Goal: Task Accomplishment & Management: Manage account settings

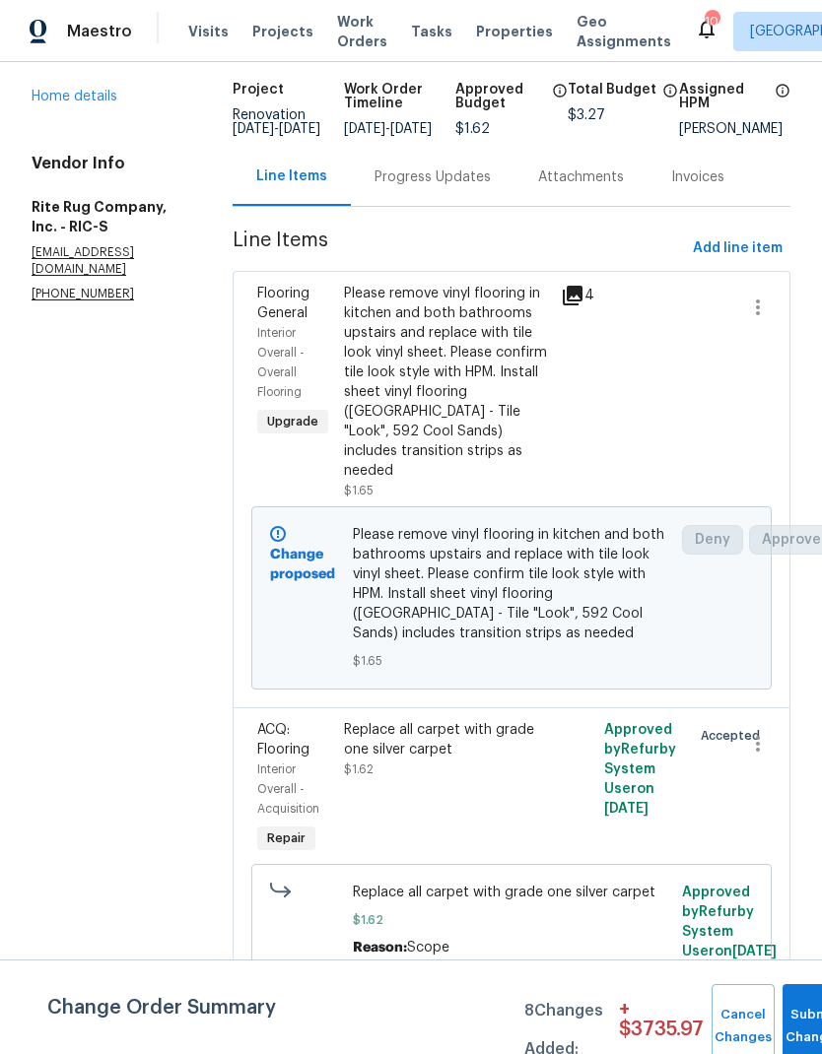
scroll to position [159, 0]
click at [488, 770] on div "Replace all carpet with grade one silver carpet $1.62" at bounding box center [446, 789] width 217 height 150
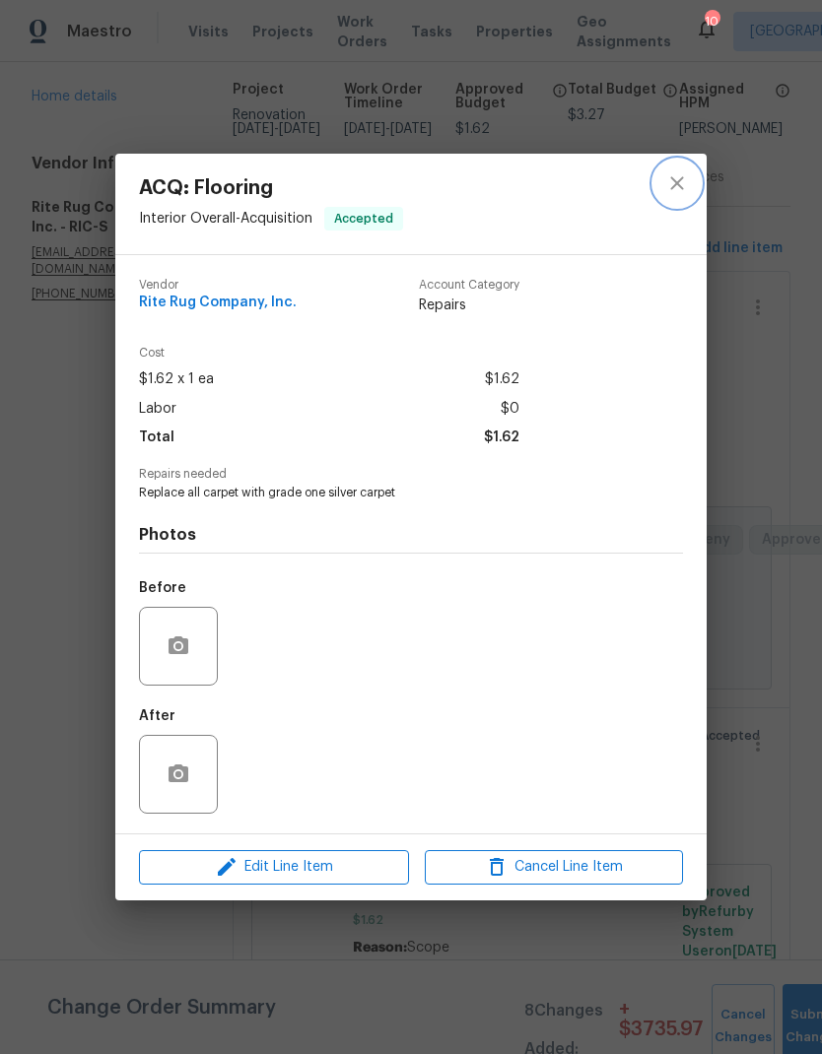
click at [680, 182] on icon "close" at bounding box center [677, 183] width 24 height 24
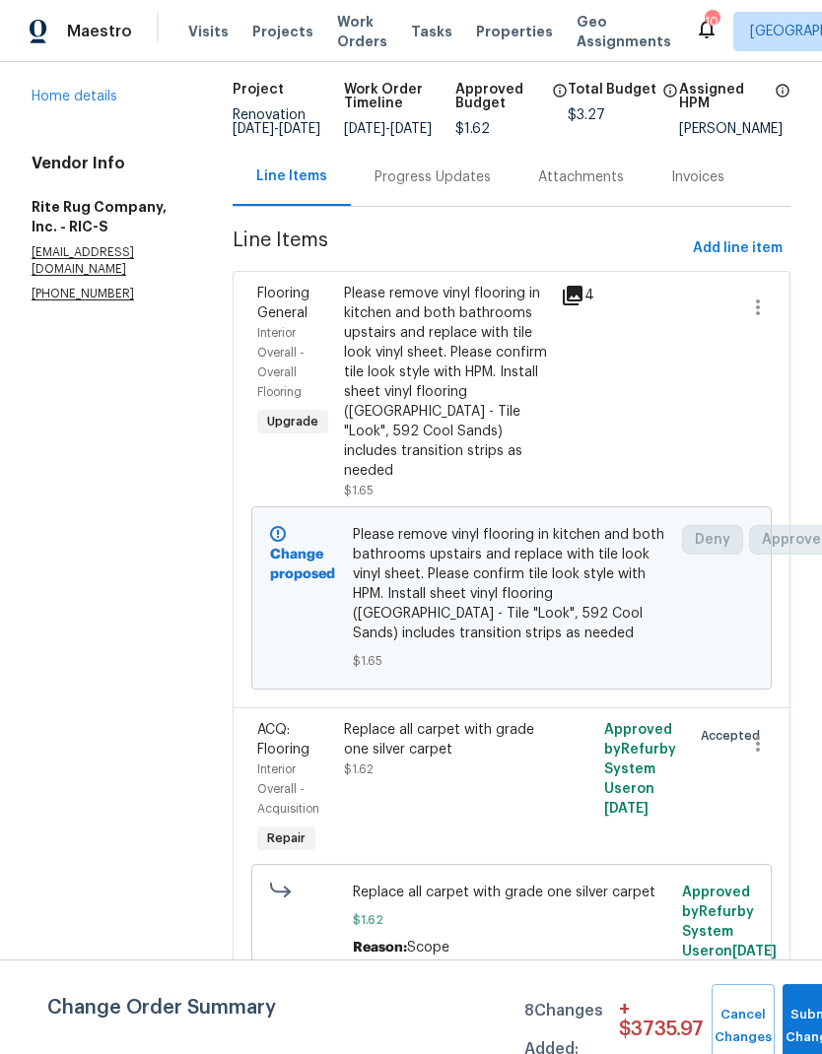
click at [439, 168] on div "Progress Updates" at bounding box center [432, 178] width 116 height 20
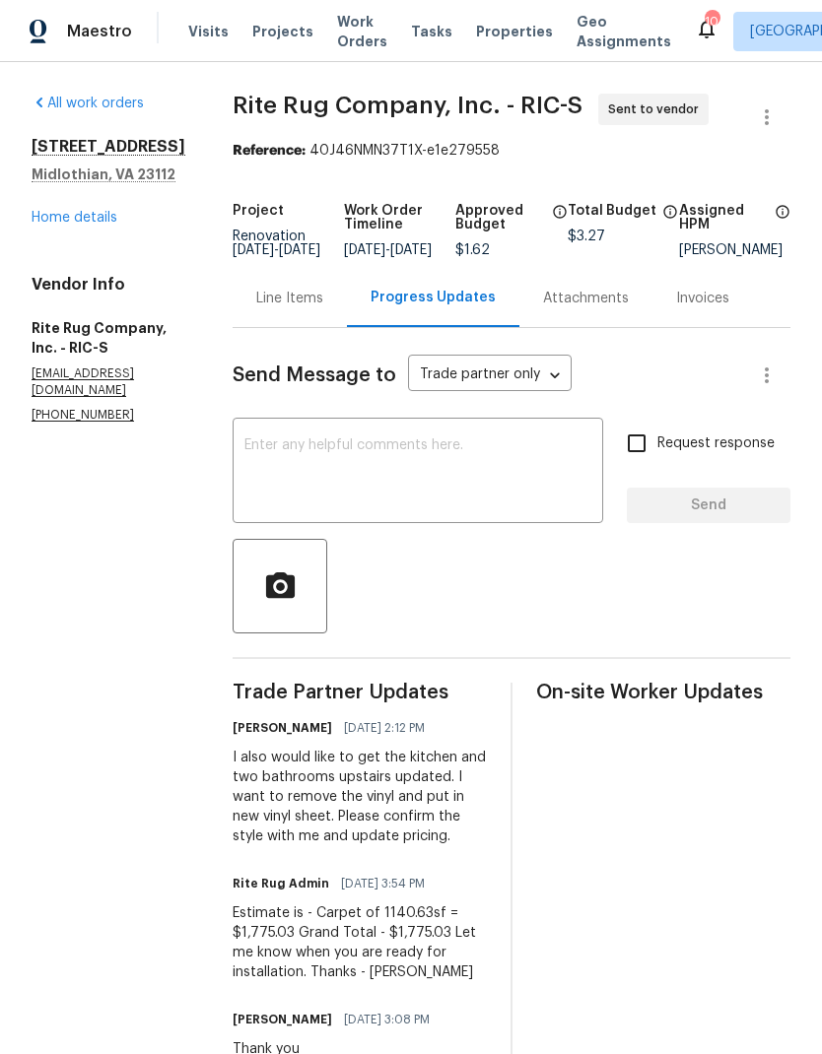
click at [300, 307] on div "Line Items" at bounding box center [289, 299] width 67 height 20
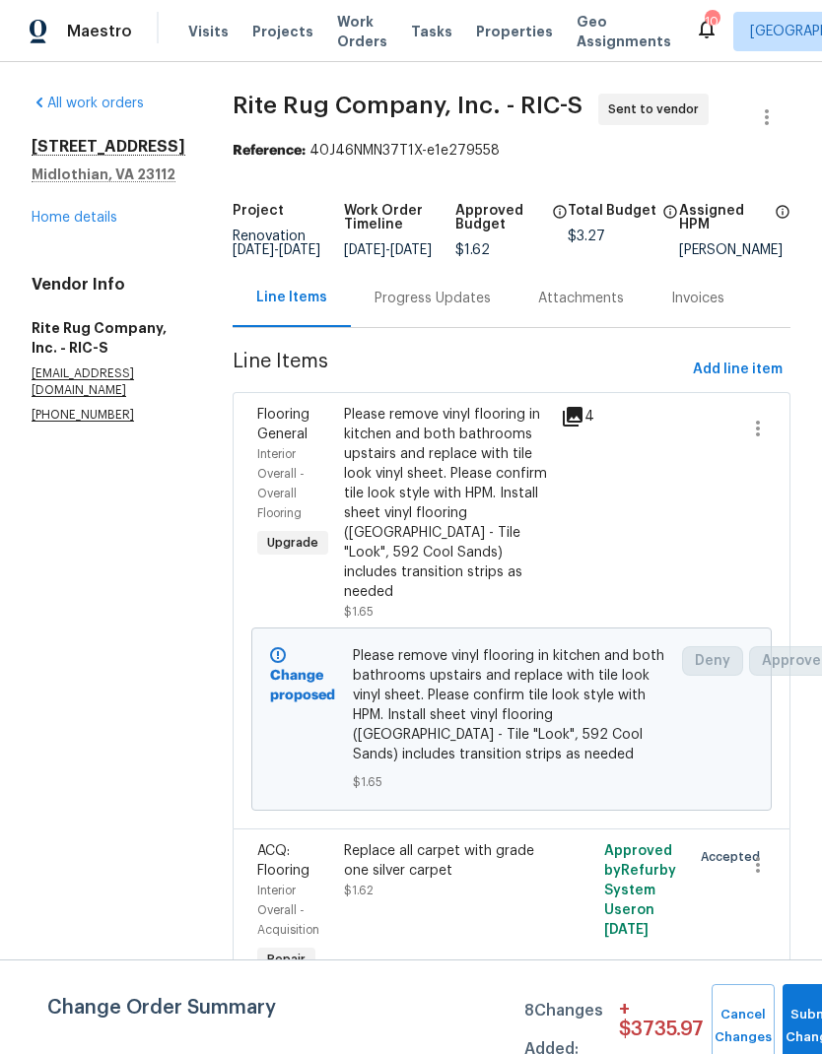
click at [484, 894] on div "Replace all carpet with grade one silver carpet $1.62" at bounding box center [446, 871] width 205 height 59
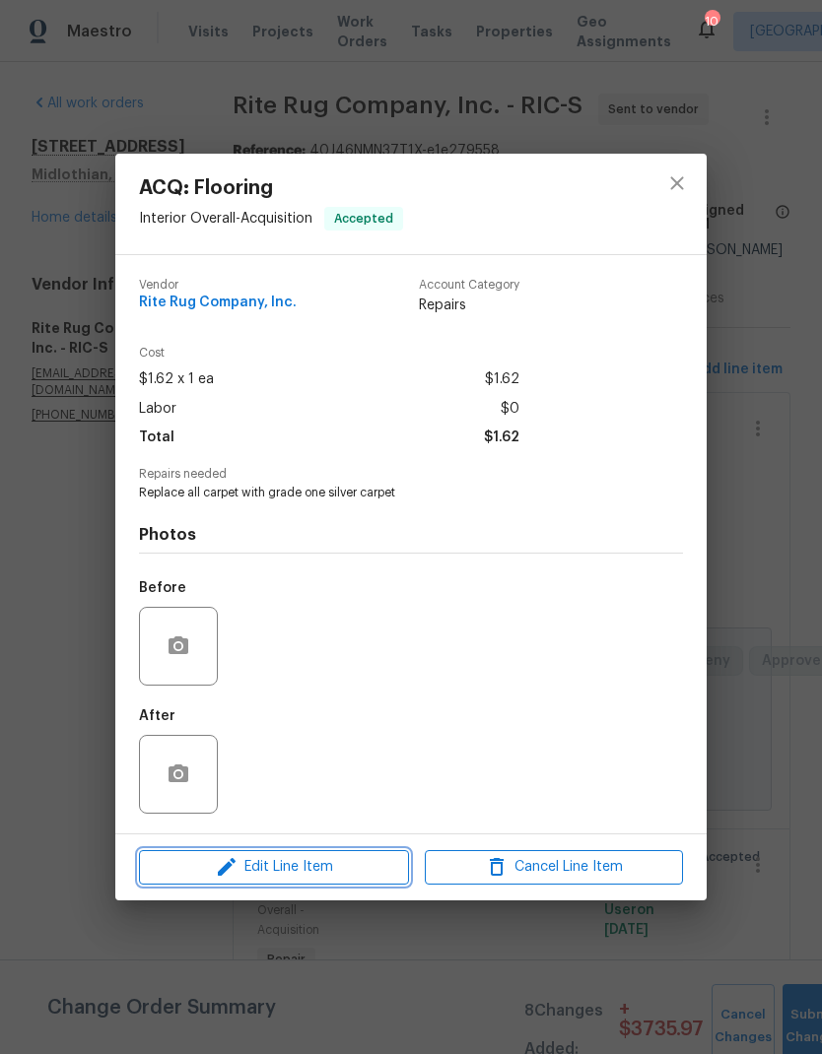
click at [307, 880] on span "Edit Line Item" at bounding box center [274, 867] width 258 height 25
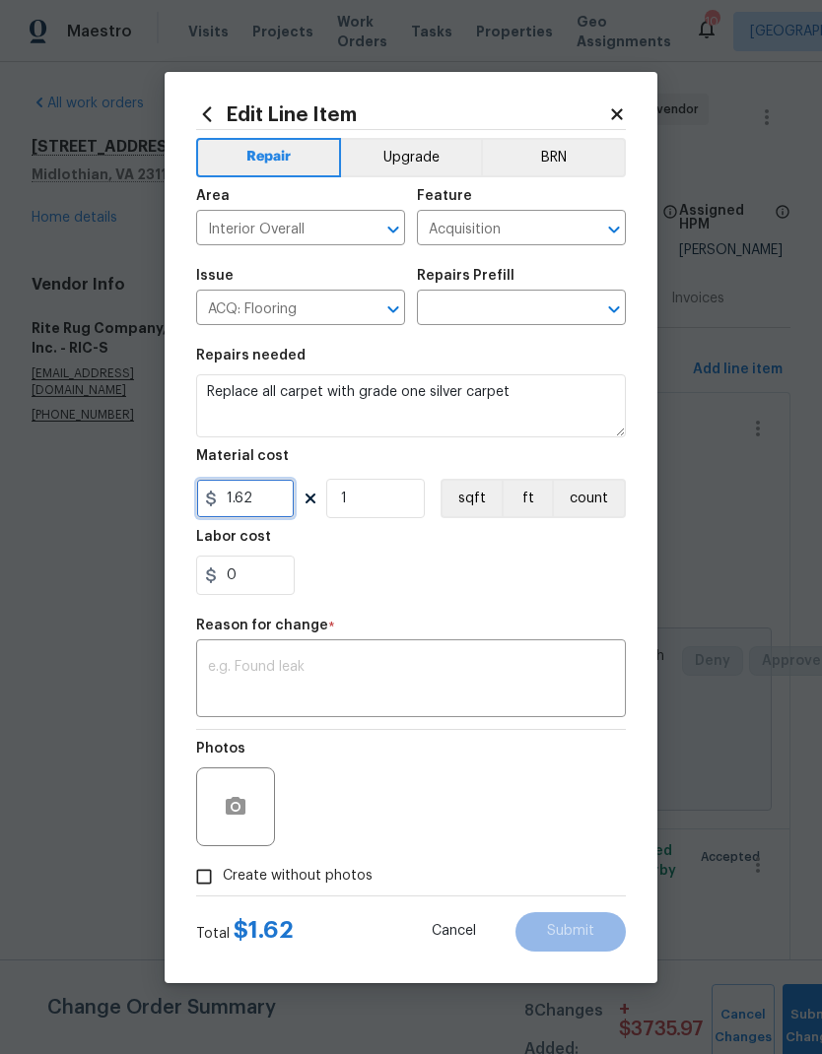
click at [269, 494] on input "1.62" at bounding box center [245, 498] width 99 height 39
click at [376, 500] on input "1" at bounding box center [375, 498] width 99 height 39
type input "1.56"
click at [614, 593] on div "0" at bounding box center [411, 575] width 430 height 39
click at [396, 492] on input "1140" at bounding box center [375, 498] width 99 height 39
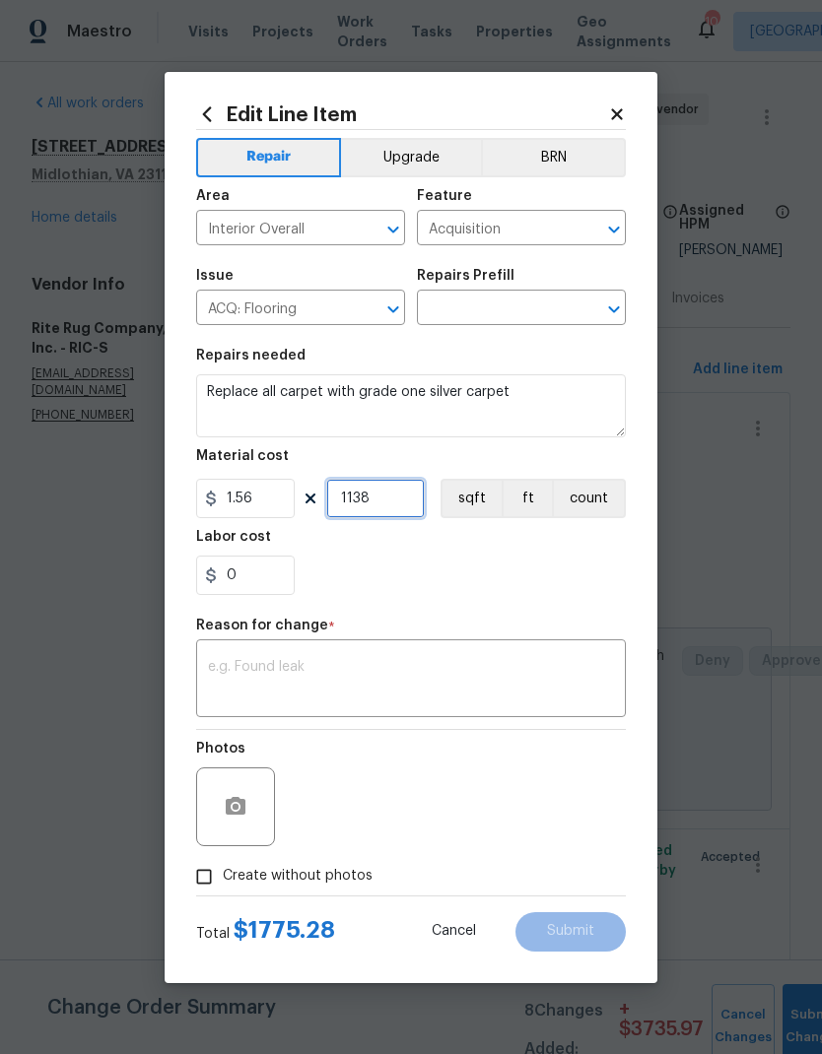
type input "1138"
click at [605, 586] on div "0" at bounding box center [411, 575] width 430 height 39
click at [245, 583] on input "0" at bounding box center [245, 575] width 99 height 39
type input "2"
click at [591, 595] on div at bounding box center [411, 575] width 430 height 39
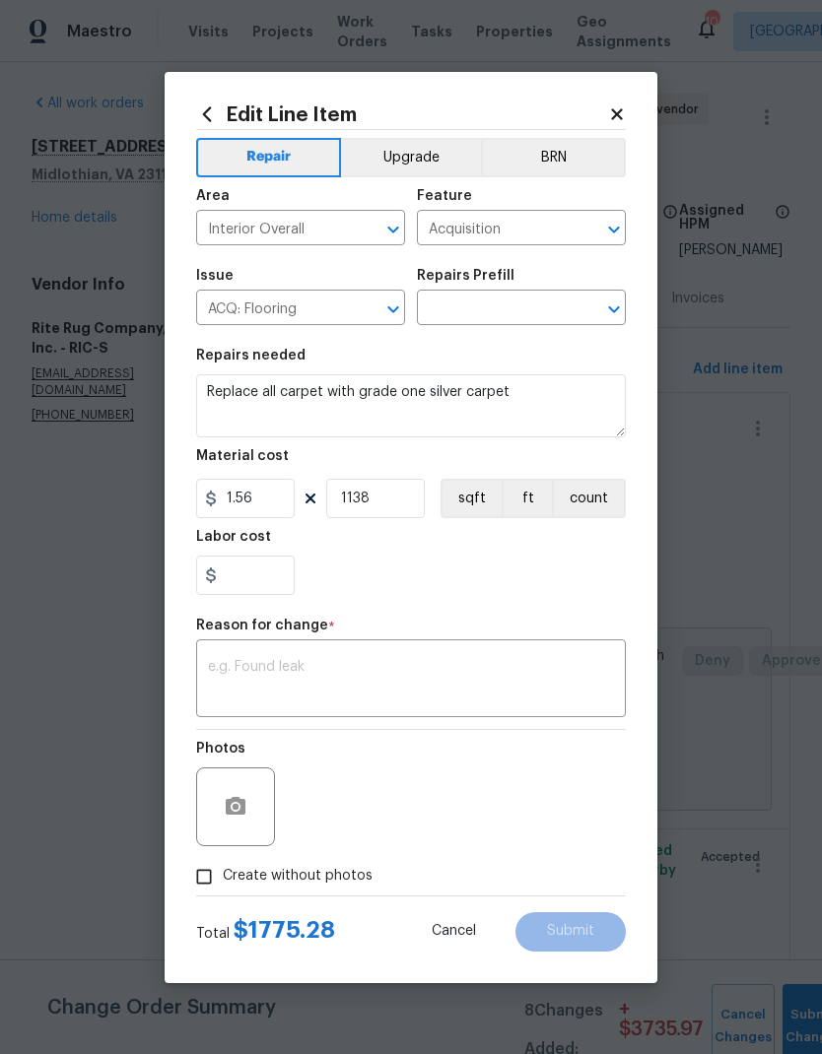
type input "0"
click at [268, 508] on input "1.56" at bounding box center [245, 498] width 99 height 39
type input "1.55"
click at [599, 602] on section "Repairs needed Replace all carpet with grade one silver carpet Material cost 1.…" at bounding box center [411, 472] width 430 height 270
click at [420, 508] on input "1138" at bounding box center [375, 498] width 99 height 39
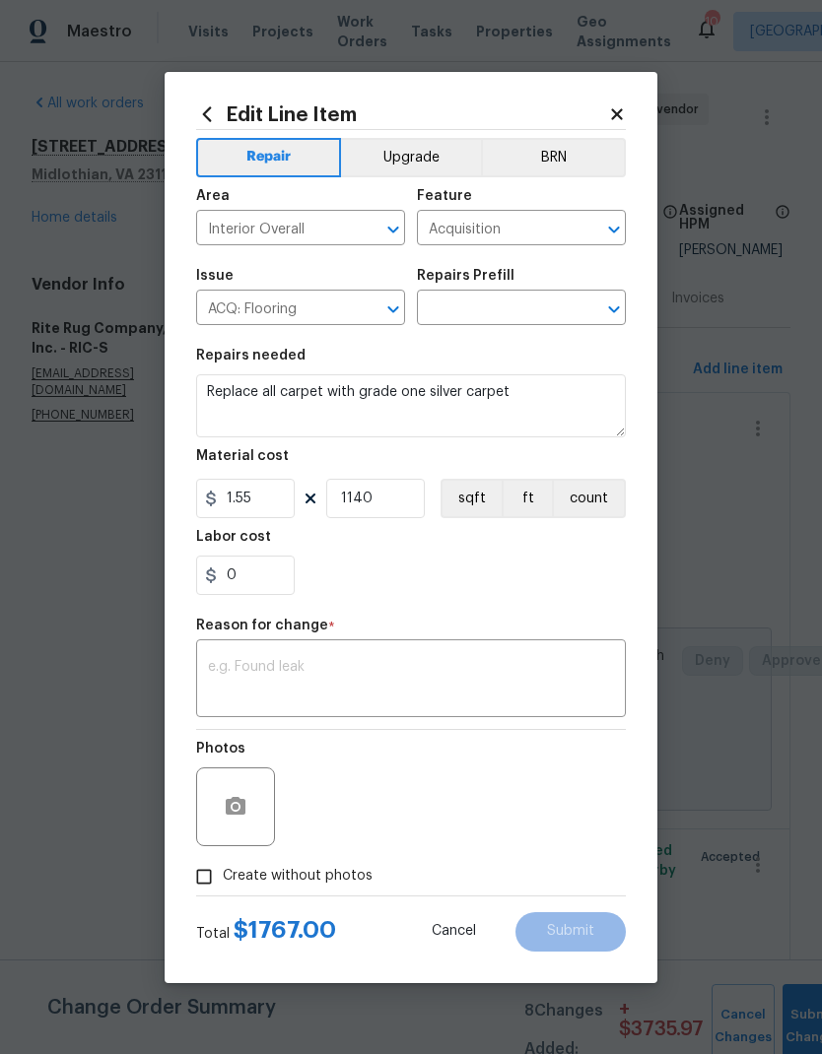
click at [594, 589] on div "0" at bounding box center [411, 575] width 430 height 39
click at [412, 504] on input "1140" at bounding box center [375, 498] width 99 height 39
click at [552, 585] on div "0" at bounding box center [411, 575] width 430 height 39
click at [407, 506] on input "1140" at bounding box center [375, 498] width 99 height 39
click at [590, 592] on div "0" at bounding box center [411, 575] width 430 height 39
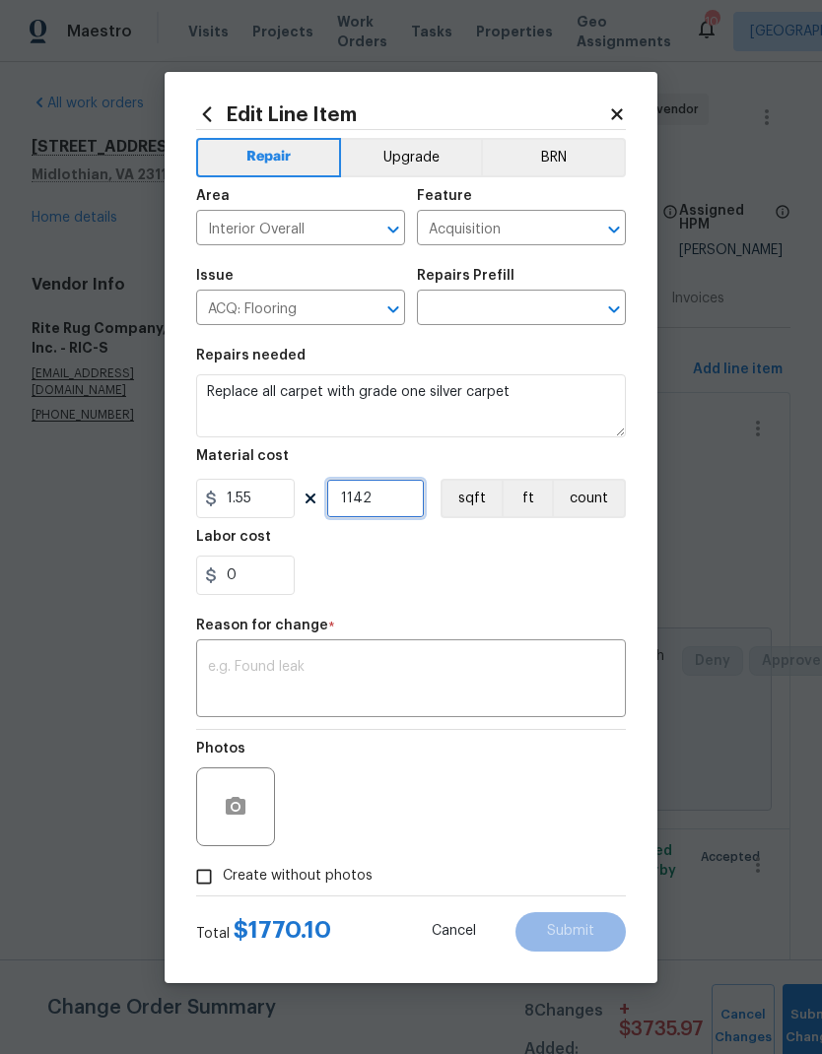
click at [406, 504] on input "1142" at bounding box center [375, 498] width 99 height 39
click at [605, 602] on section "Repairs needed Replace all carpet with grade one silver carpet Material cost 1.…" at bounding box center [411, 472] width 430 height 270
click at [409, 507] on input "1150" at bounding box center [375, 498] width 99 height 39
click at [575, 574] on div "0" at bounding box center [411, 575] width 430 height 39
click at [401, 498] on input "1146" at bounding box center [375, 498] width 99 height 39
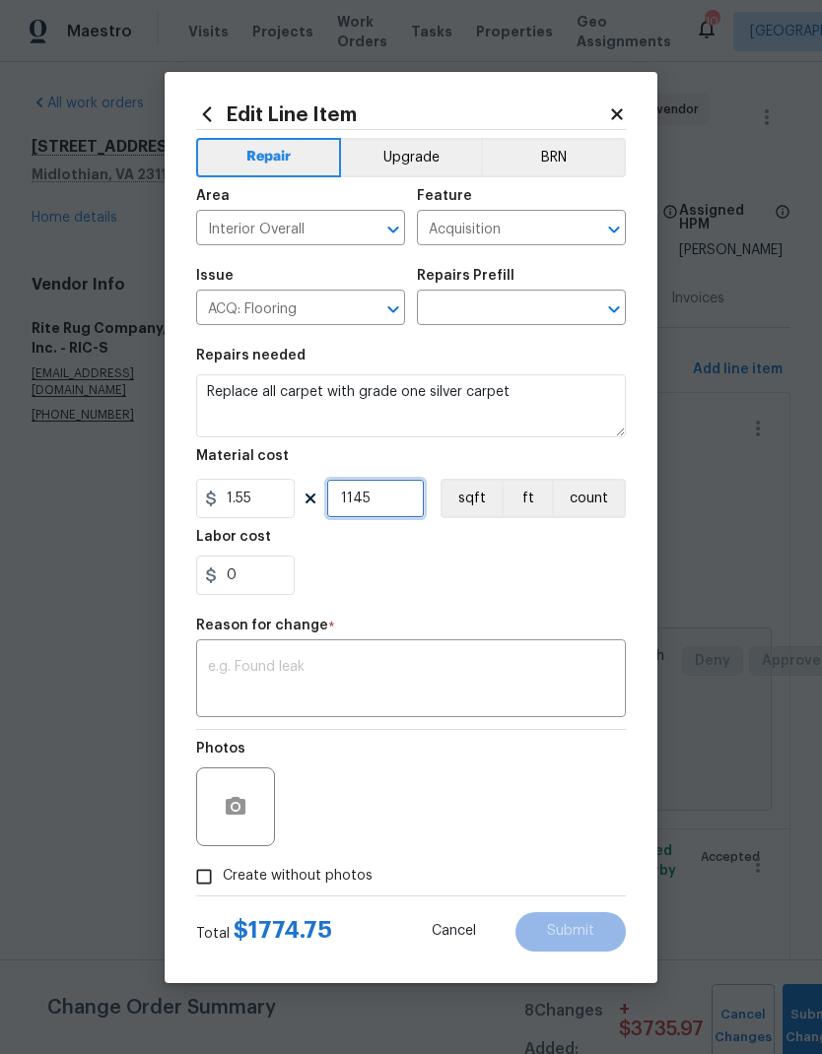
type input "1145"
click at [596, 595] on div "0" at bounding box center [411, 575] width 430 height 39
click at [247, 574] on input "0" at bounding box center [245, 575] width 99 height 39
type input "2"
click at [506, 570] on div at bounding box center [411, 575] width 430 height 39
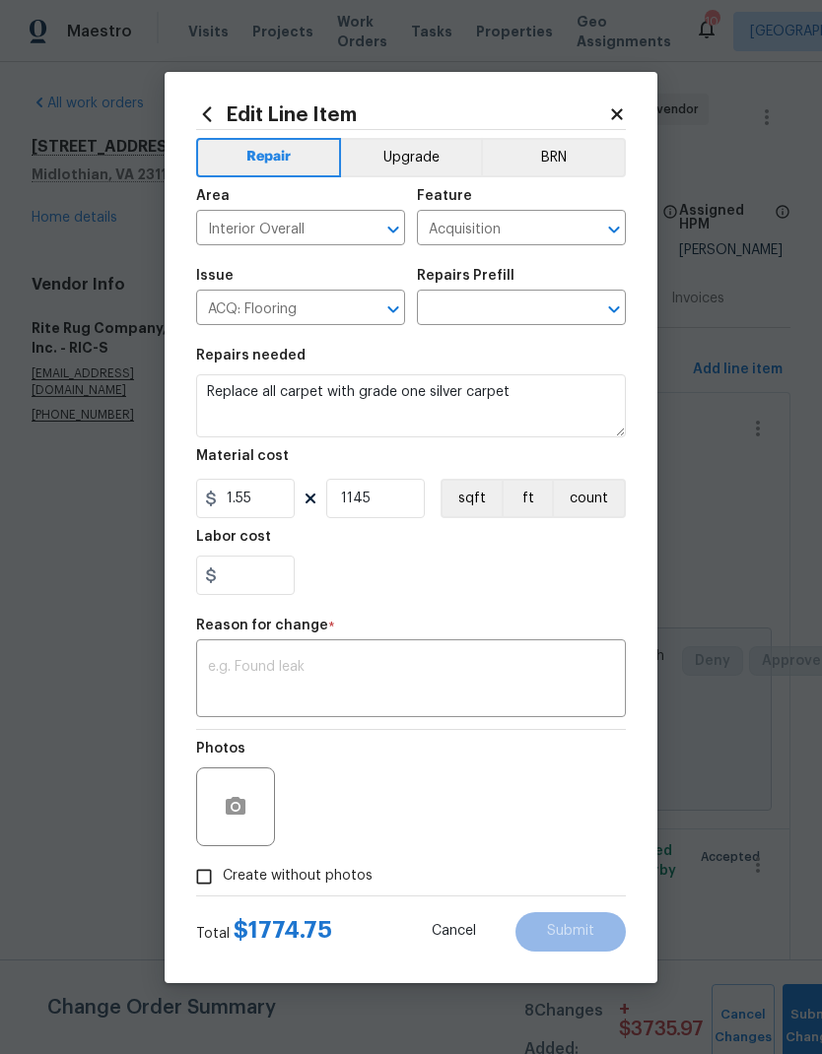
type input "0"
click at [411, 501] on input "1145" at bounding box center [375, 498] width 99 height 39
type input "1"
click at [254, 497] on input "1.55" at bounding box center [245, 498] width 99 height 39
click at [587, 588] on div "0" at bounding box center [411, 575] width 430 height 39
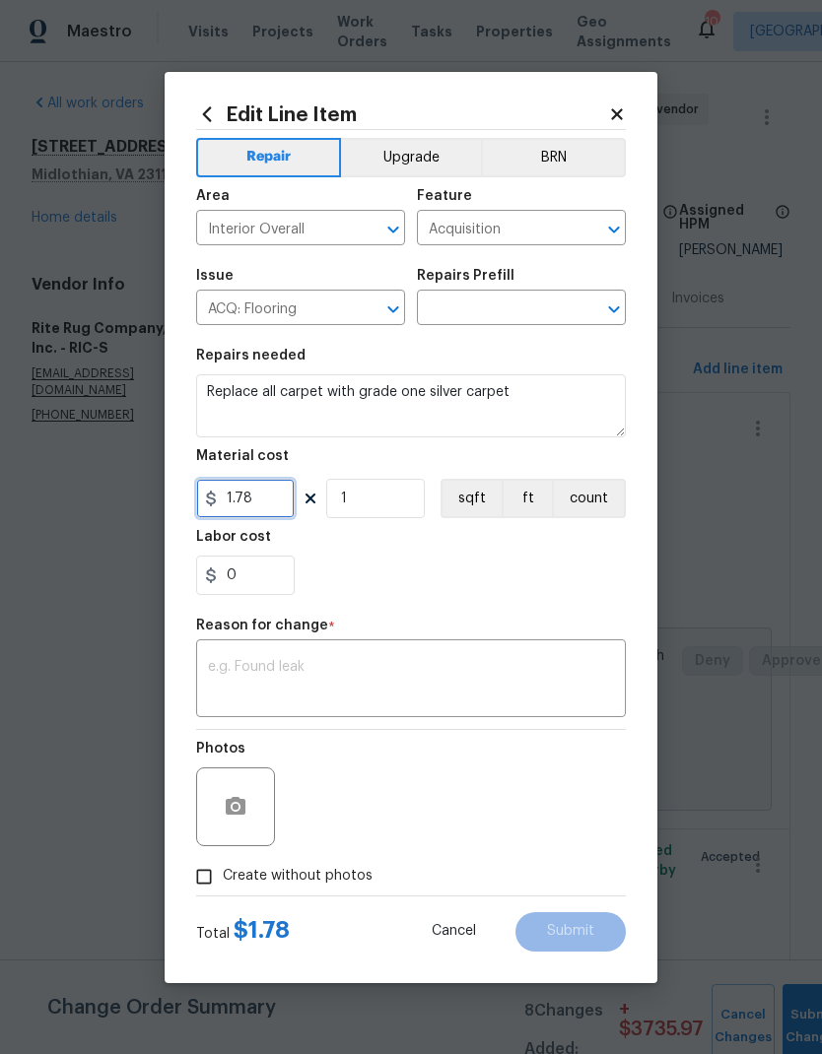
click at [237, 509] on input "1.78" at bounding box center [245, 498] width 99 height 39
type input "1775.03"
click at [599, 578] on div "0" at bounding box center [411, 575] width 430 height 39
click at [196, 871] on input "Create without photos" at bounding box center [203, 876] width 37 height 37
checkbox input "true"
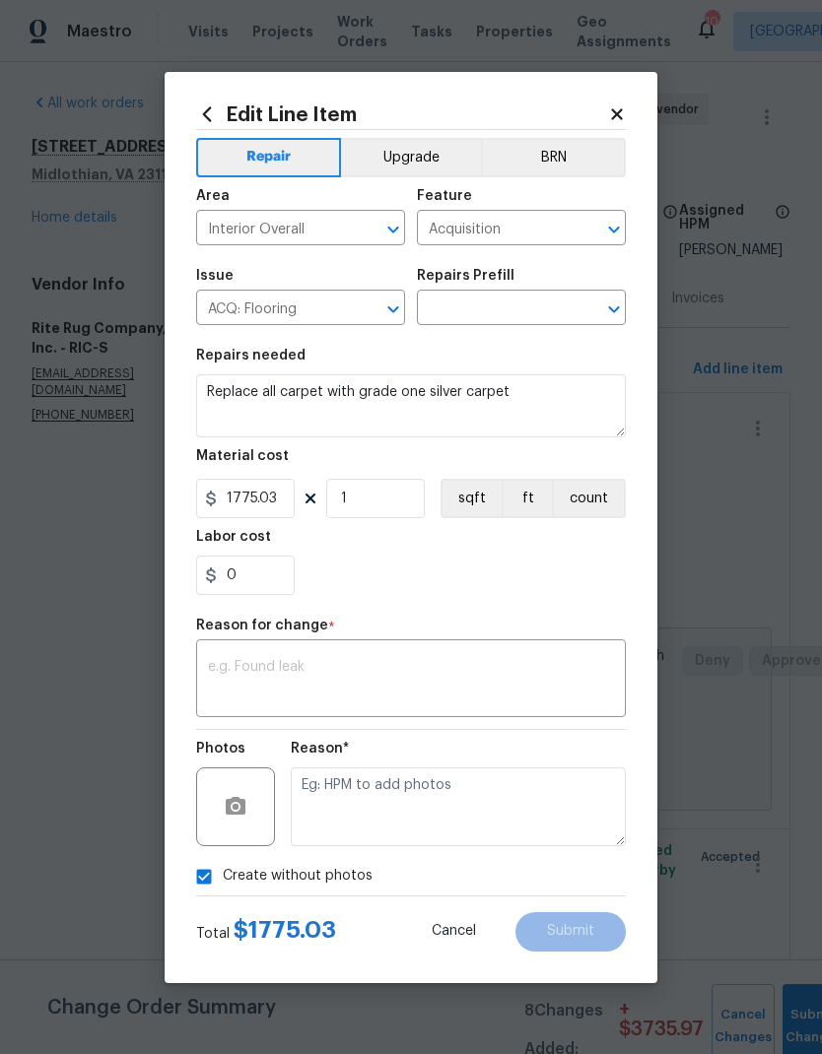
click at [538, 666] on textarea at bounding box center [411, 680] width 406 height 41
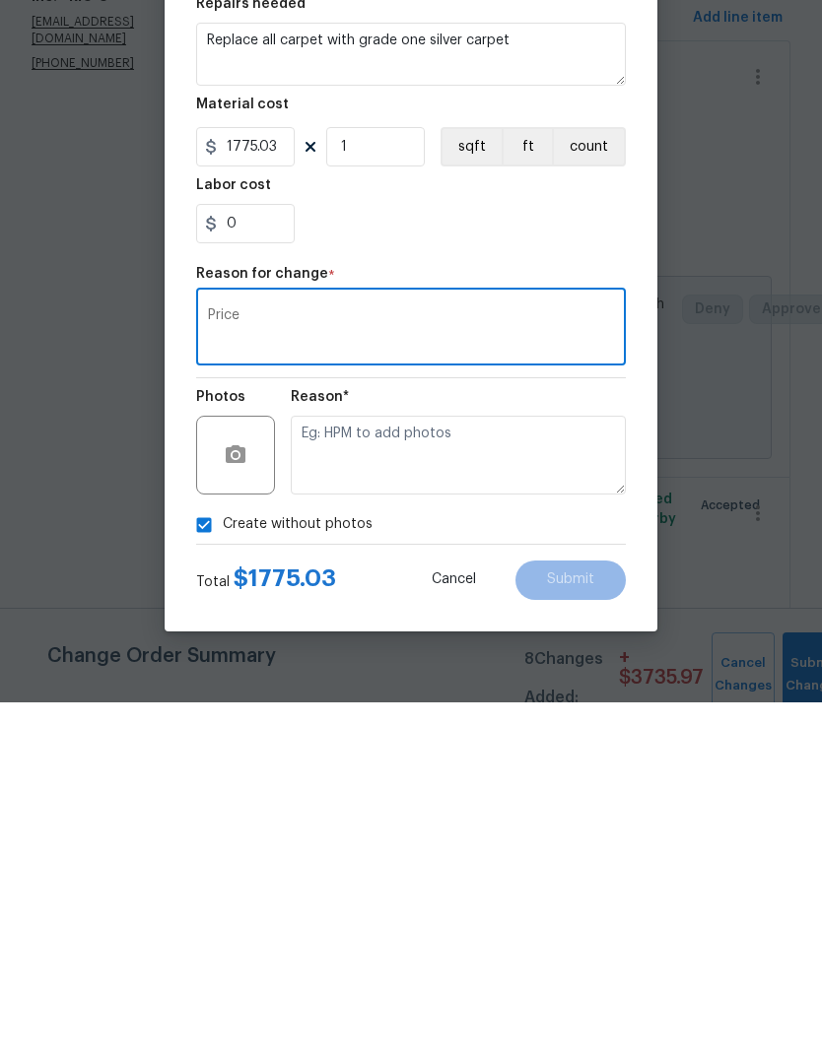
type textarea "Price"
click at [594, 858] on div "Create without photos" at bounding box center [411, 876] width 430 height 37
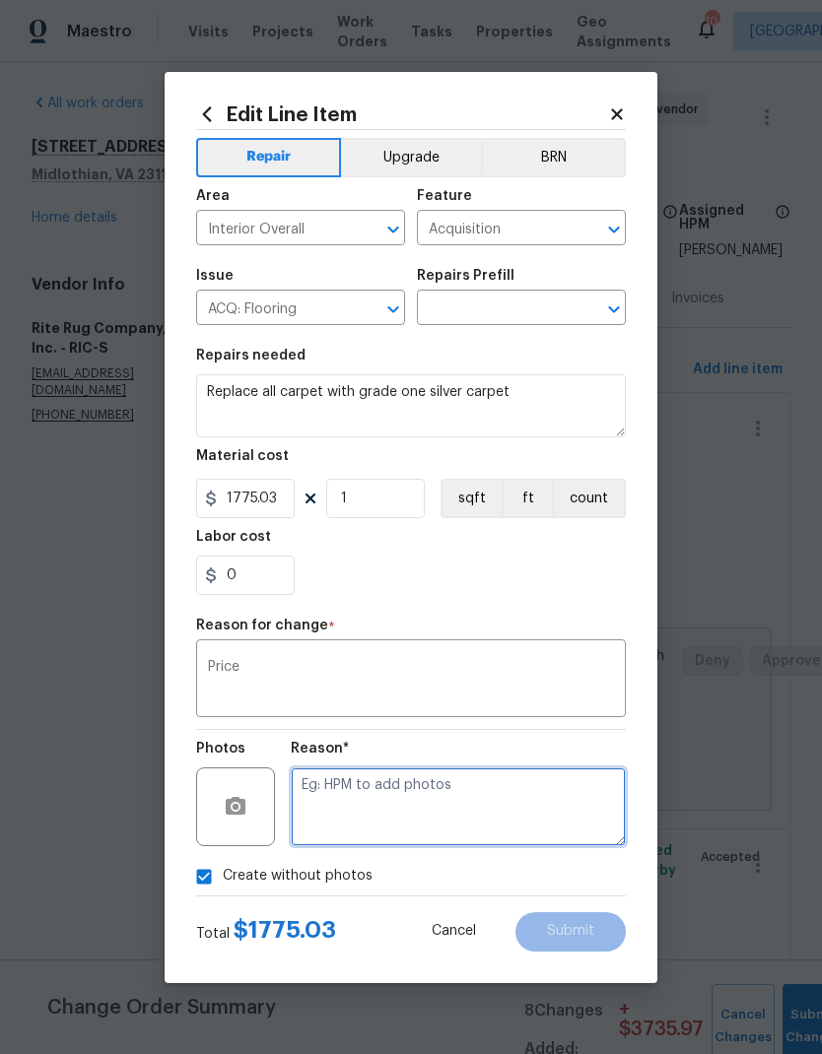
click at [571, 809] on textarea at bounding box center [458, 807] width 335 height 79
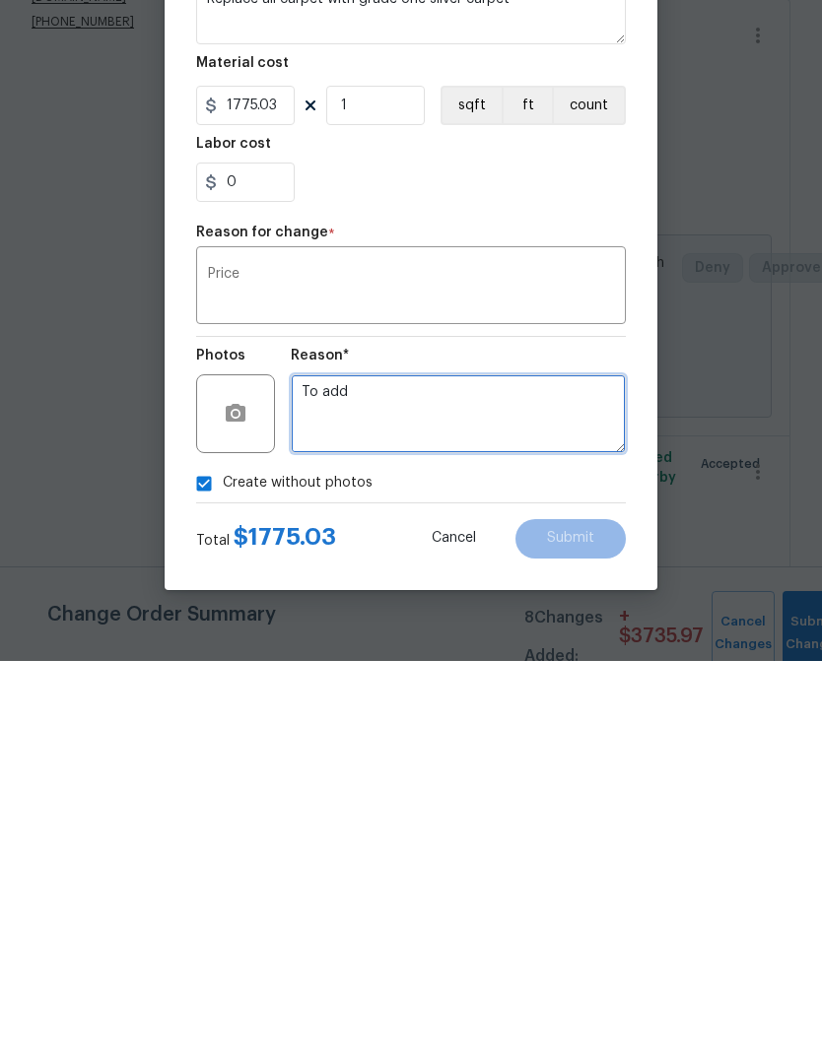
click at [587, 768] on textarea "To add" at bounding box center [458, 807] width 335 height 79
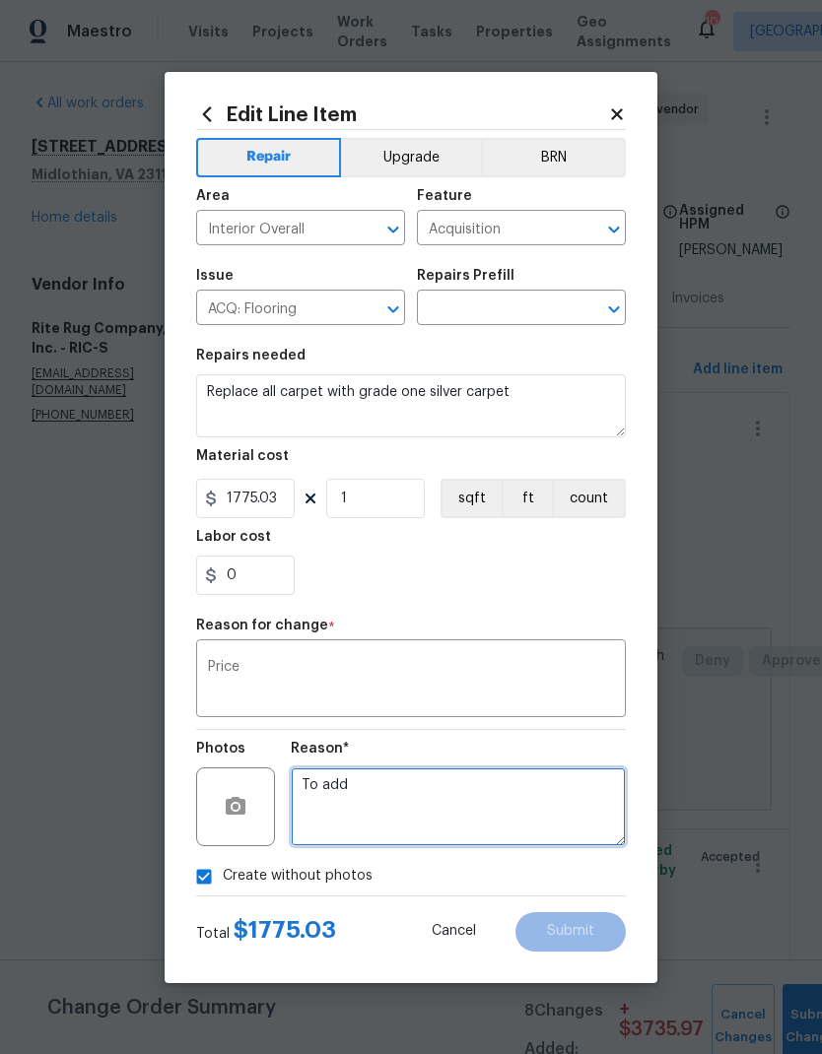
click at [606, 304] on icon "Open" at bounding box center [614, 310] width 24 height 24
type textarea "To add"
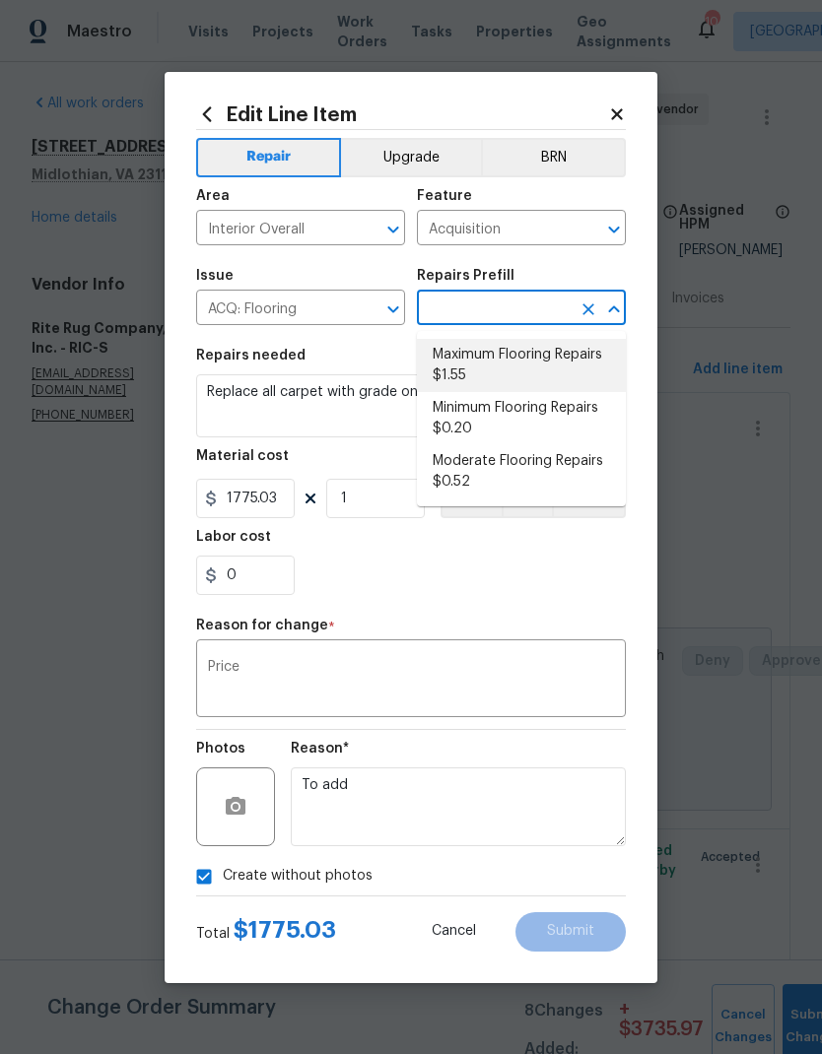
click at [597, 358] on li "Maximum Flooring Repairs $1.55" at bounding box center [521, 365] width 209 height 53
type input "Maximum Flooring Repairs $1.55"
type textarea "Acquisition Scope: Maximum flooring repairs"
type input "Maximum Flooring Repairs $1.55"
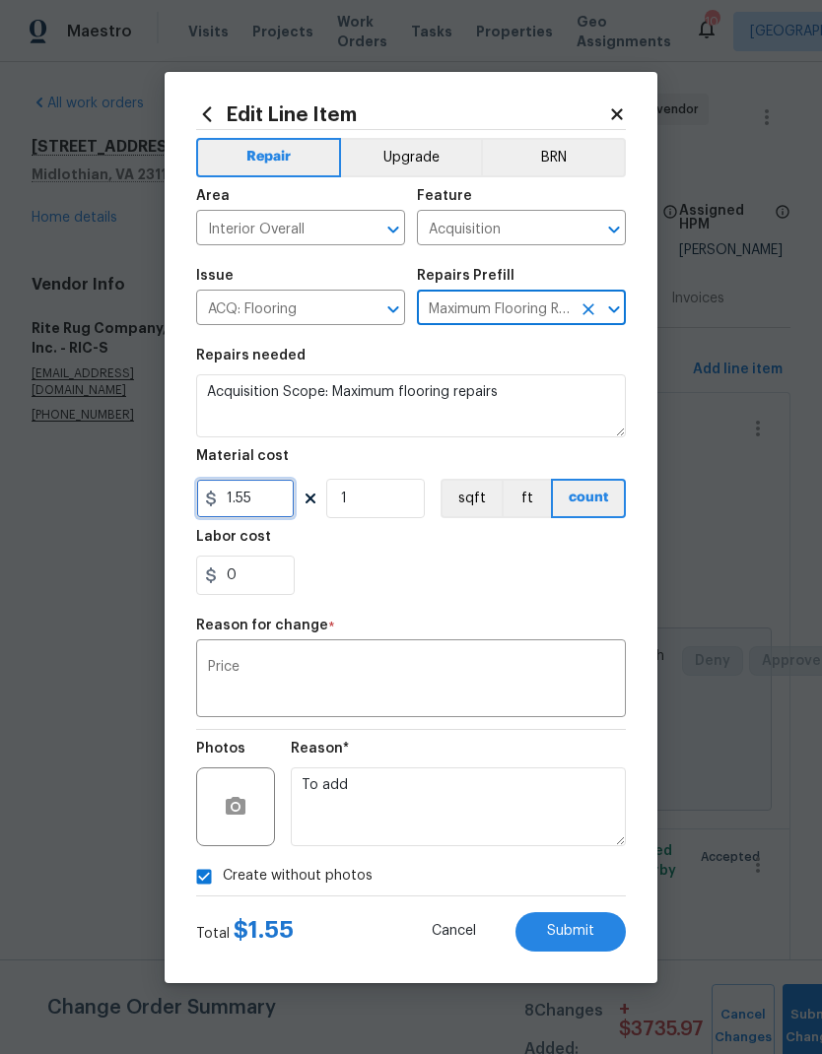
click at [261, 508] on input "1.55" at bounding box center [245, 498] width 99 height 39
type input "1775.03"
click at [585, 566] on div "0" at bounding box center [411, 575] width 430 height 39
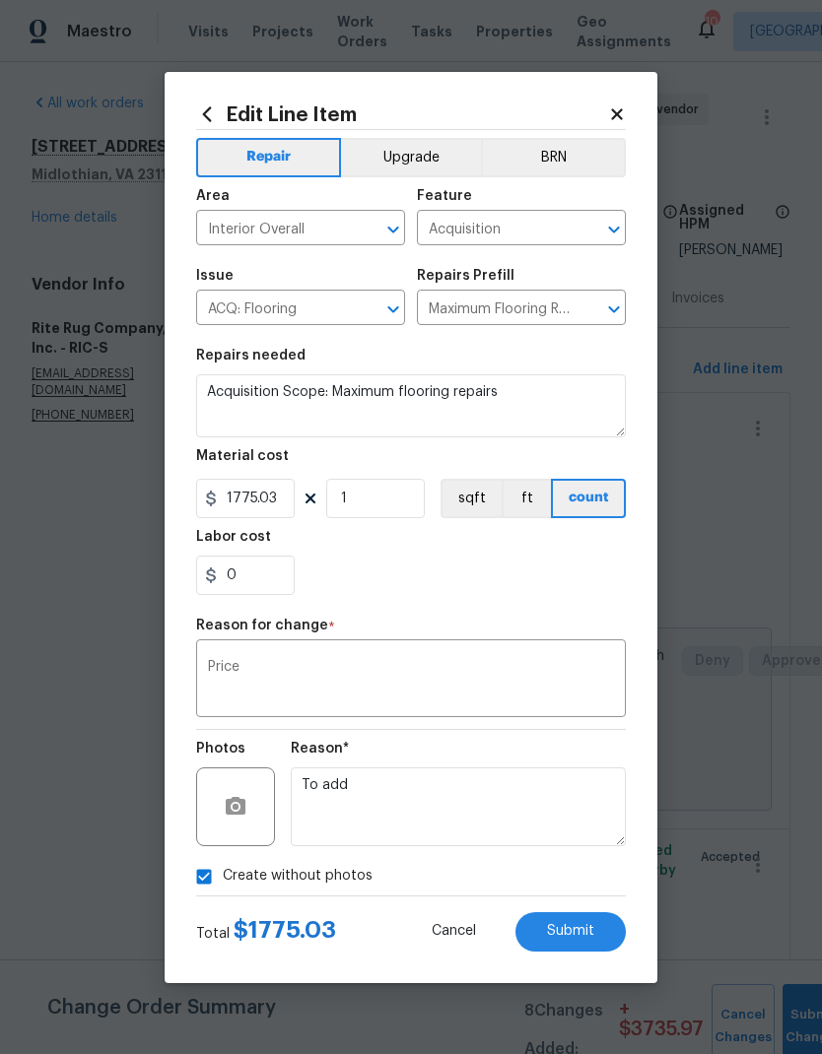
click at [601, 933] on button "Submit" at bounding box center [570, 931] width 110 height 39
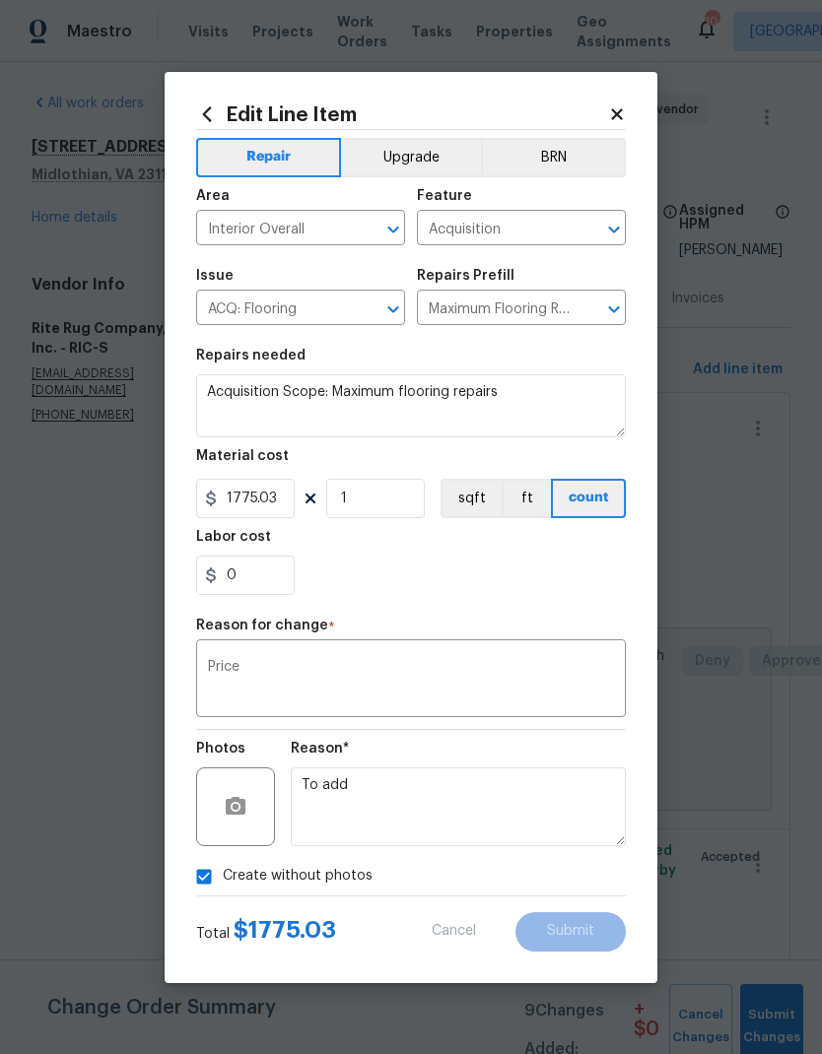
type textarea "Replace all carpet with grade one silver carpet"
type input "1.62"
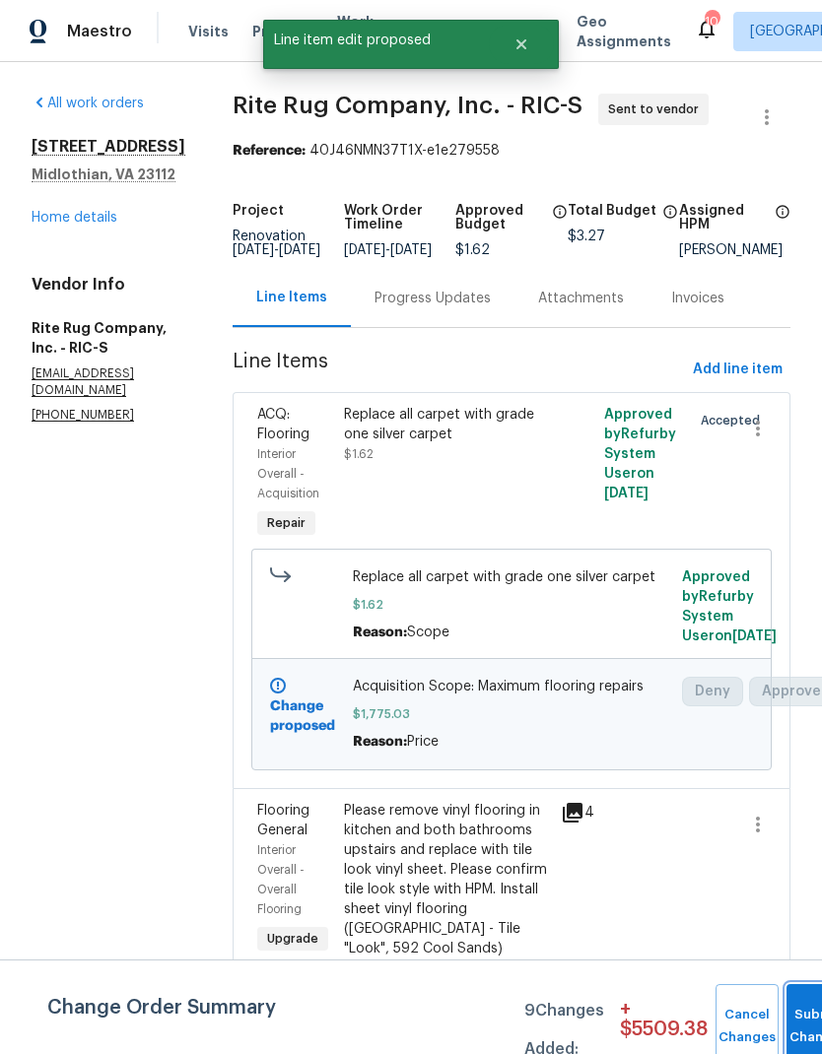
click at [796, 1010] on button "Submit Changes" at bounding box center [817, 1026] width 63 height 85
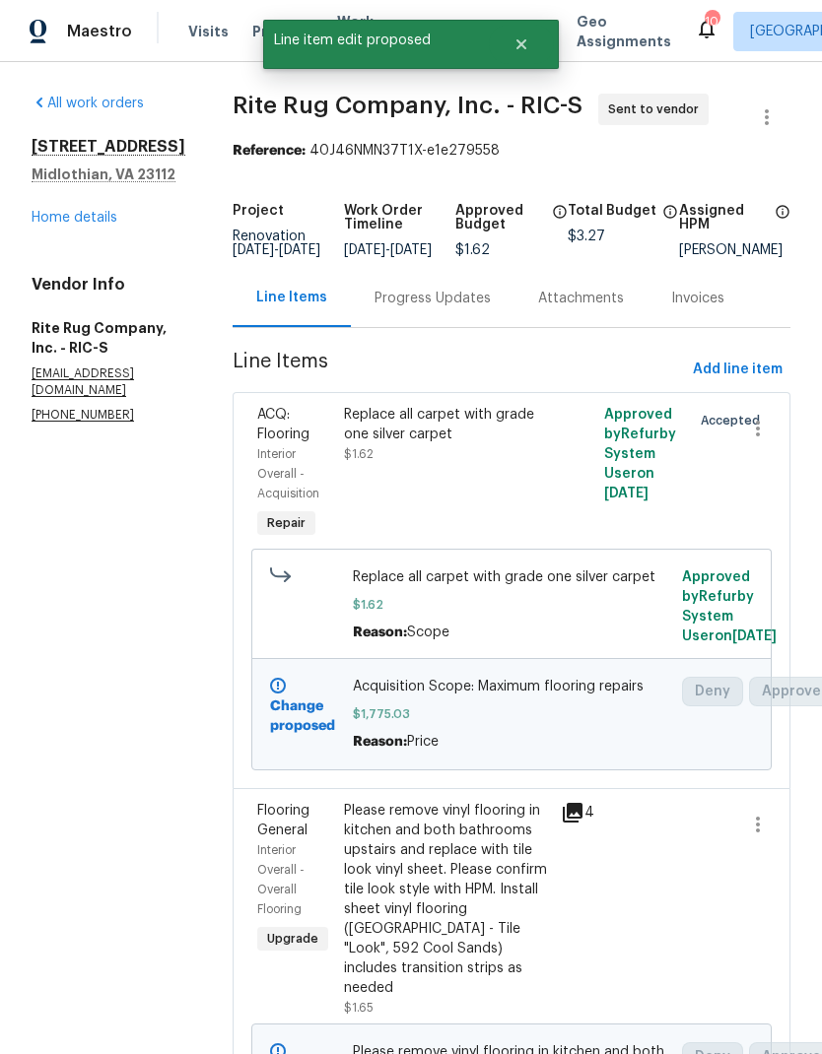
click at [112, 238] on div "All work orders [STREET_ADDRESS][PERSON_NAME] Home details Vendor Info Rite Rug…" at bounding box center [109, 259] width 154 height 330
click at [112, 237] on div "All work orders [STREET_ADDRESS][PERSON_NAME] Home details Vendor Info Rite Rug…" at bounding box center [109, 259] width 154 height 330
click at [107, 212] on link "Home details" at bounding box center [75, 218] width 86 height 14
